Goal: Find specific page/section: Find specific page/section

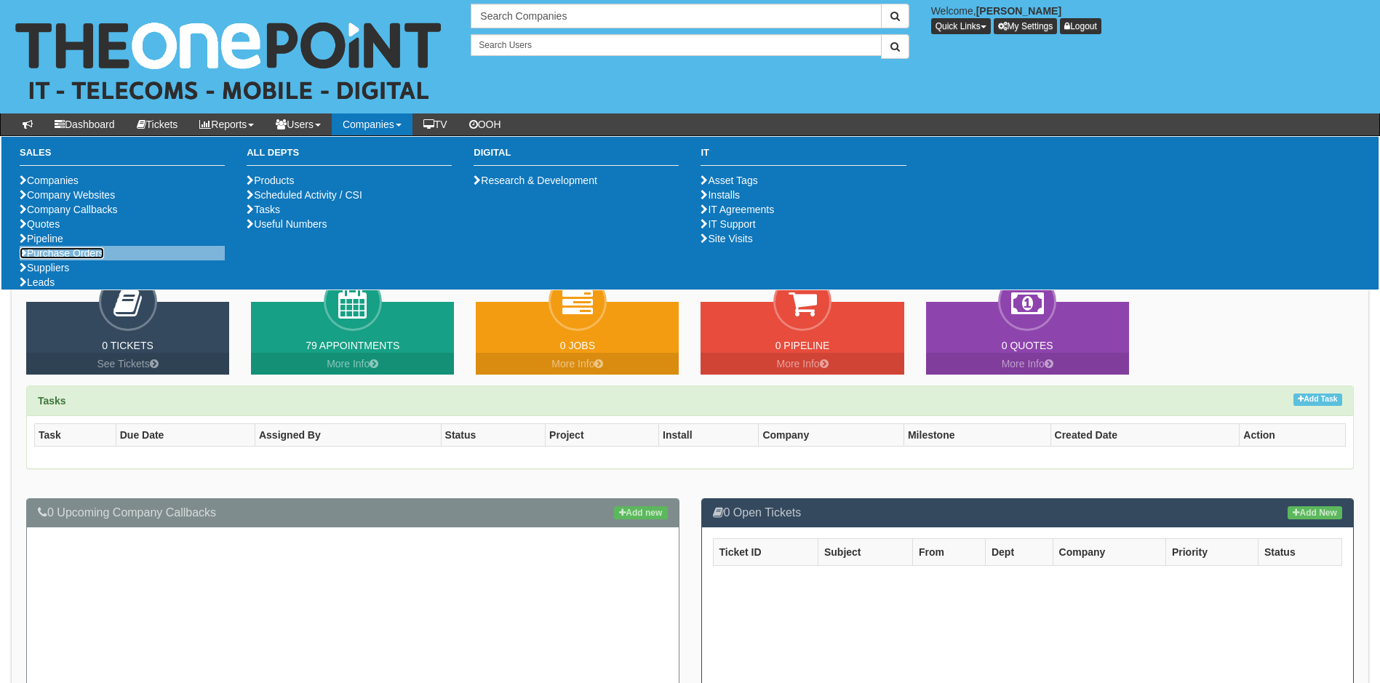
click at [83, 259] on link "Purchase Orders" at bounding box center [62, 253] width 84 height 12
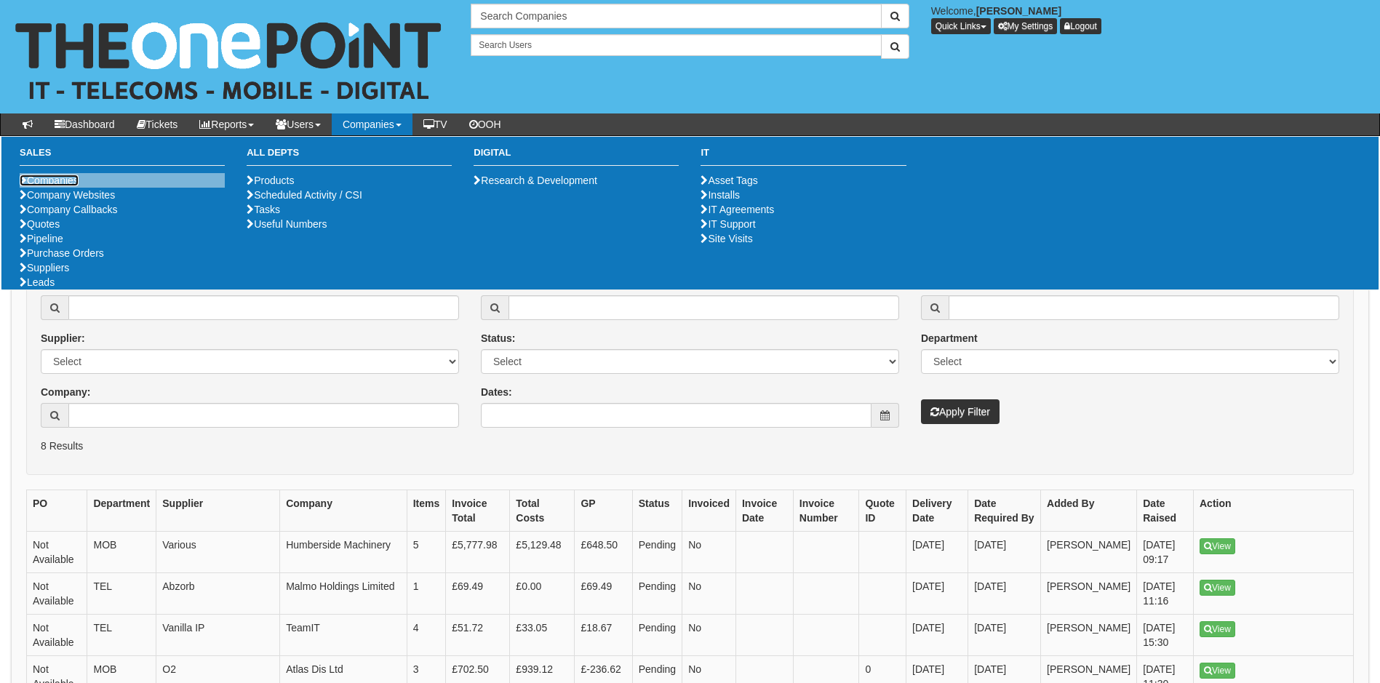
click at [53, 178] on link "Companies" at bounding box center [49, 181] width 59 height 12
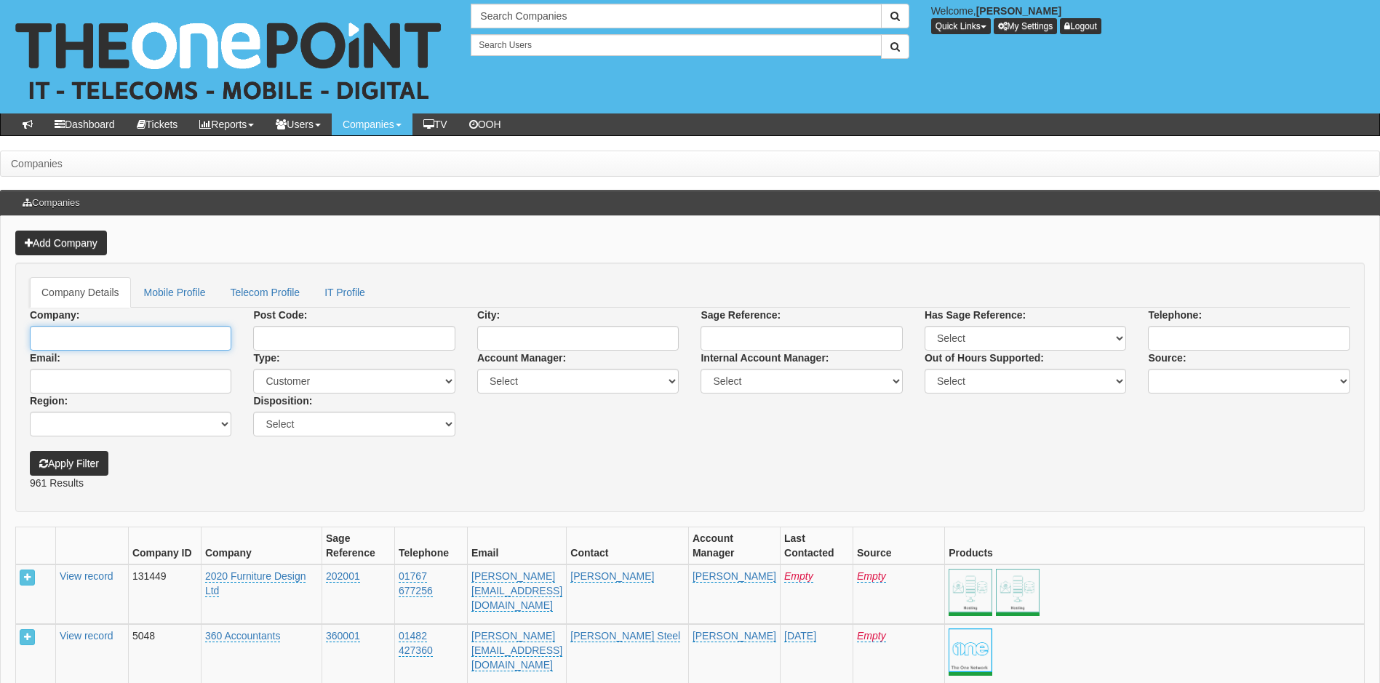
click at [151, 334] on input "Company:" at bounding box center [131, 338] width 202 height 25
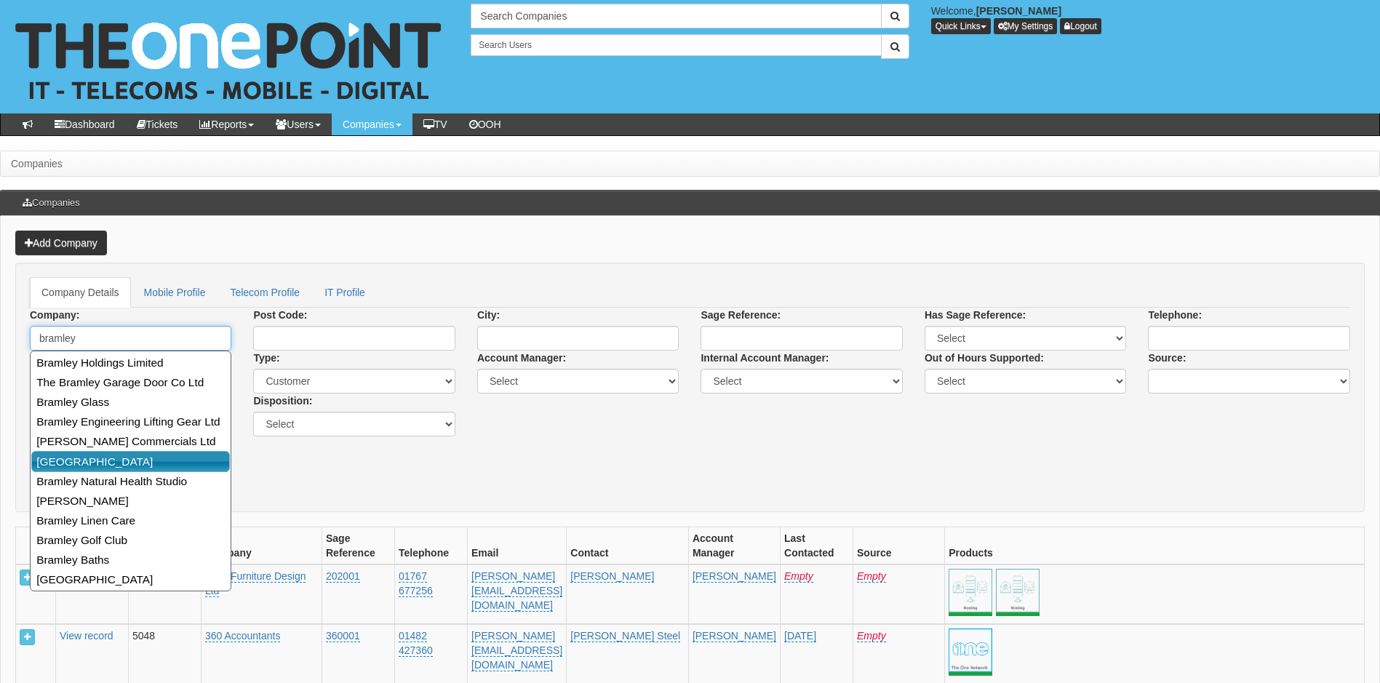
click at [93, 461] on link "Bramley School" at bounding box center [130, 461] width 199 height 21
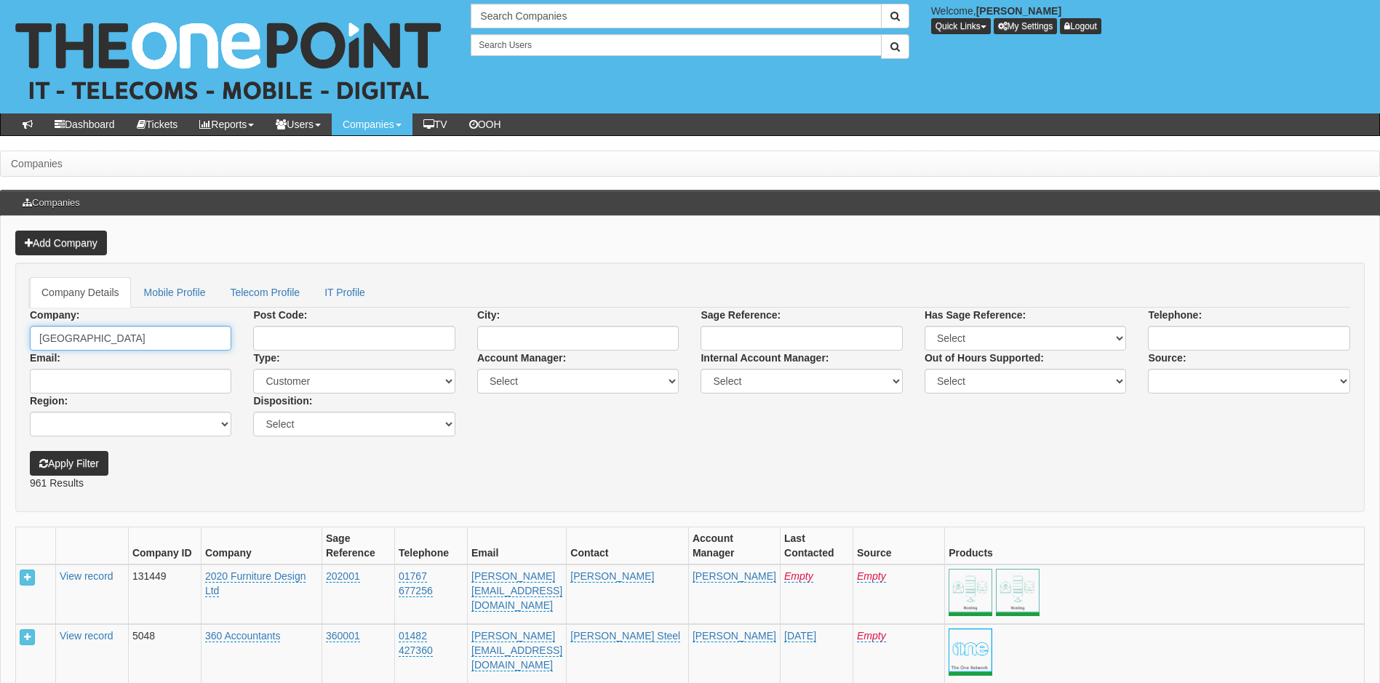
type input "Bramley School"
click at [93, 461] on button "Apply Filter" at bounding box center [69, 463] width 79 height 25
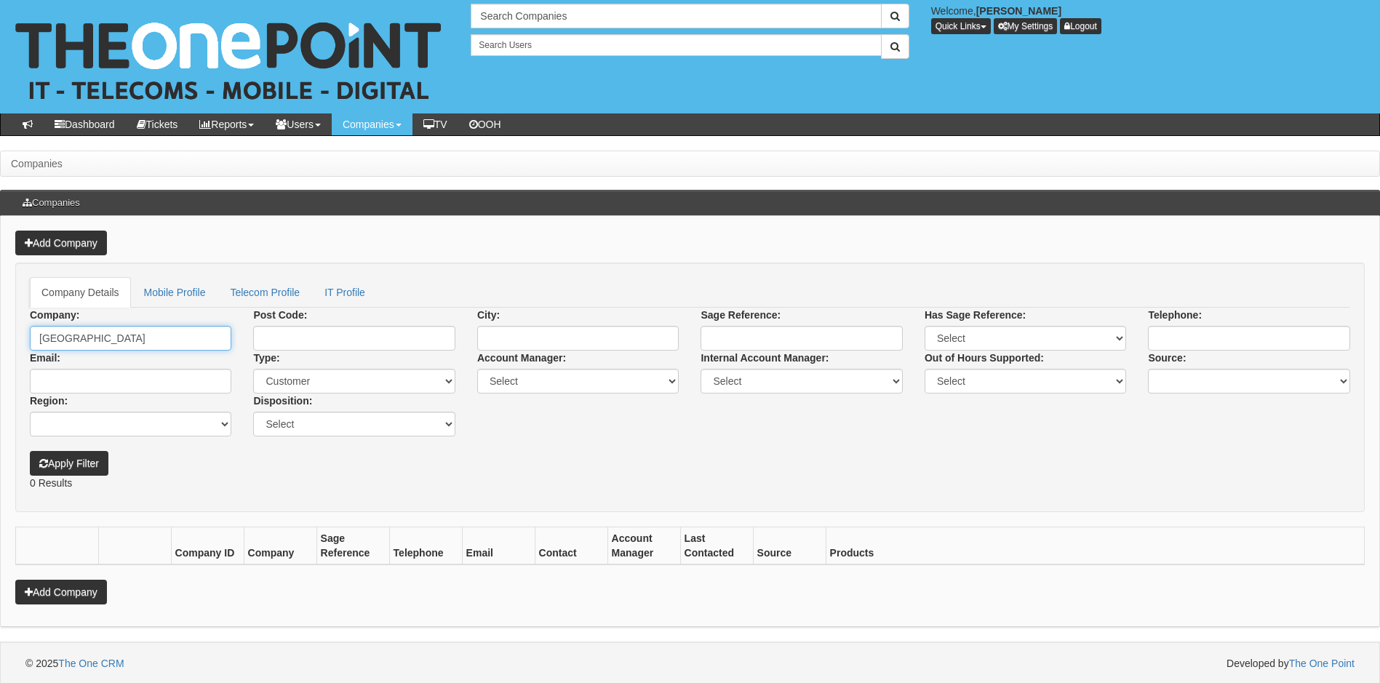
click at [132, 341] on input "Bramley School" at bounding box center [131, 338] width 202 height 25
type input "[GEOGRAPHIC_DATA]"
click at [30, 451] on button "Apply Filter" at bounding box center [69, 463] width 79 height 25
